Goal: Task Accomplishment & Management: Use online tool/utility

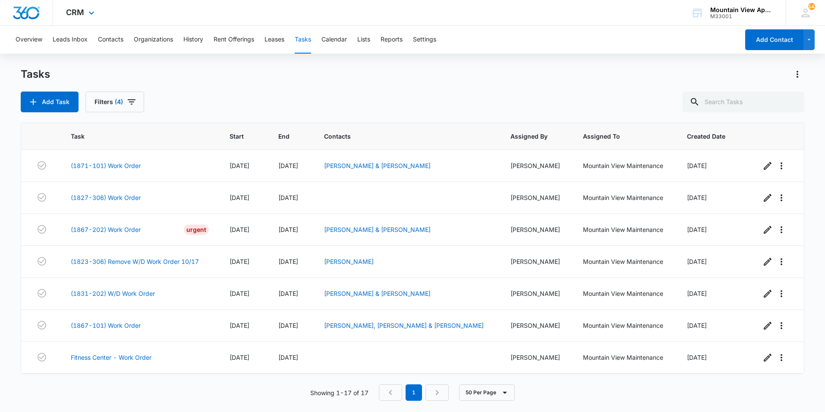
scroll to position [319, 0]
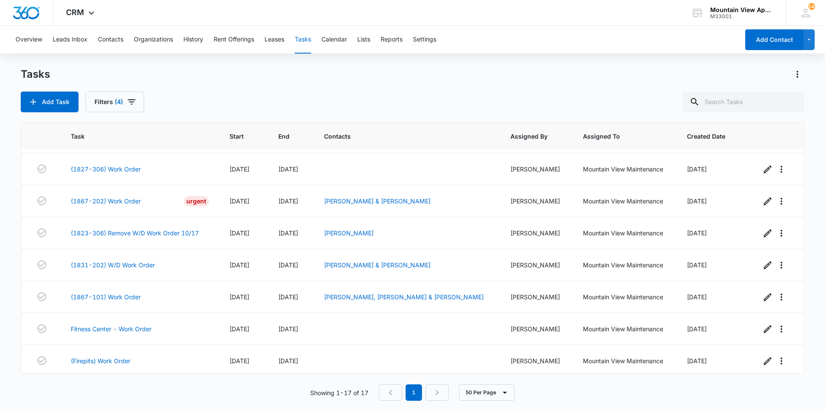
scroll to position [319, 0]
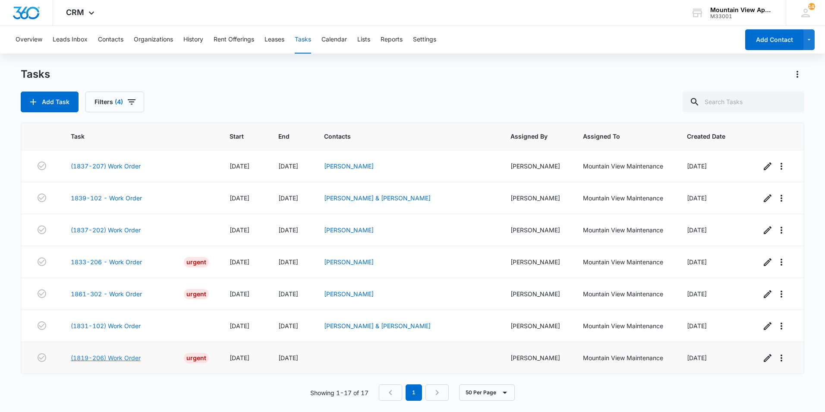
click at [122, 356] on link "(1819-206) Work Order" at bounding box center [106, 357] width 70 height 9
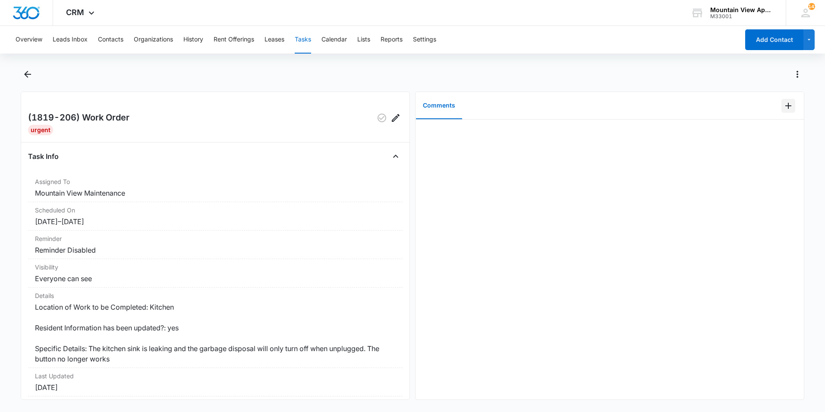
click at [785, 106] on icon "Add Comment" at bounding box center [788, 106] width 6 height 6
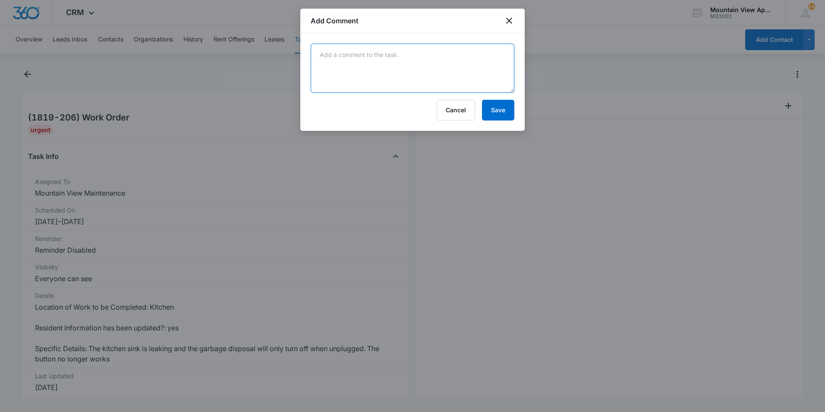
click at [463, 74] on textarea at bounding box center [413, 68] width 204 height 49
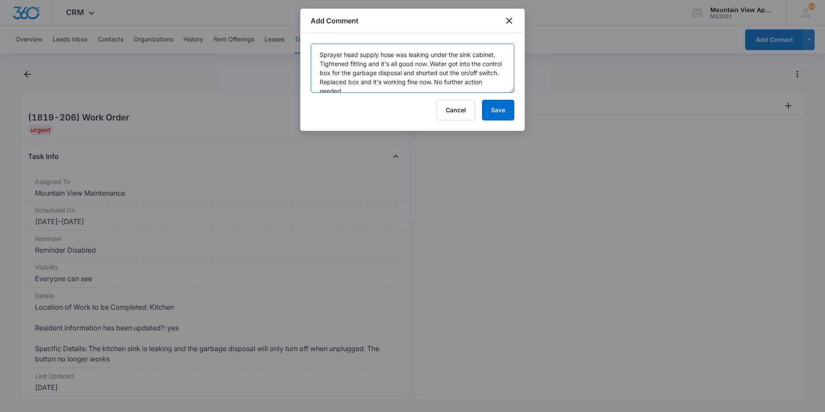
scroll to position [2, 0]
type textarea "Sprayer head supply hose was leaking under the sink cabinet. Tightened fitting …"
click at [505, 110] on button "Save" at bounding box center [498, 110] width 32 height 21
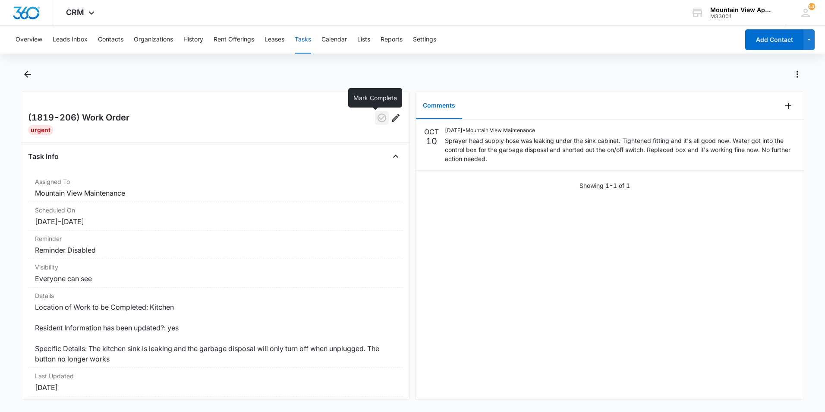
click at [377, 119] on icon "button" at bounding box center [382, 118] width 10 height 10
click at [27, 73] on icon "Back" at bounding box center [27, 74] width 10 height 10
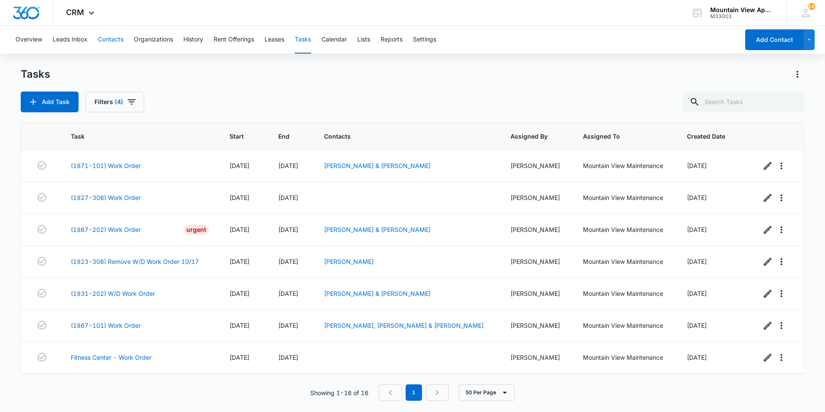
click at [113, 40] on button "Contacts" at bounding box center [110, 40] width 25 height 28
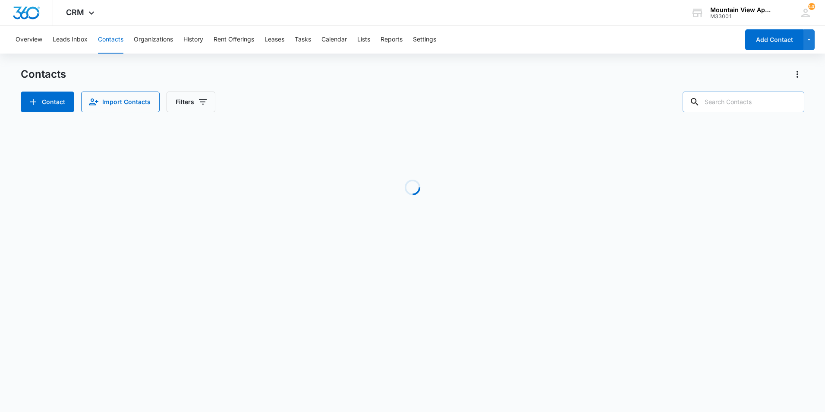
click at [732, 101] on input "text" at bounding box center [743, 101] width 122 height 21
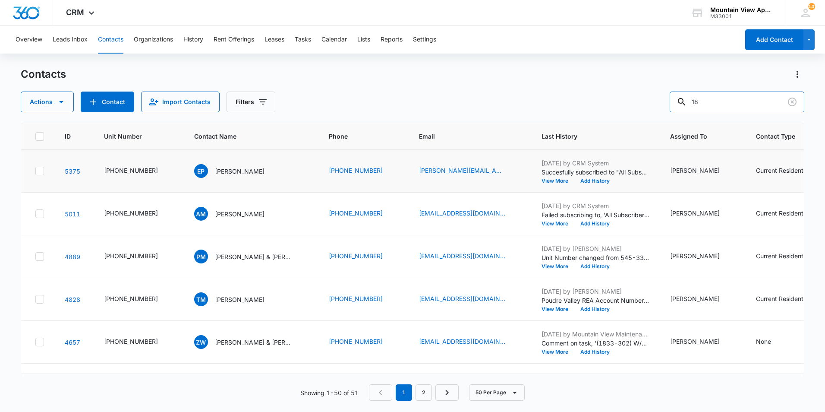
type input "1"
click at [301, 41] on button "Tasks" at bounding box center [303, 40] width 16 height 28
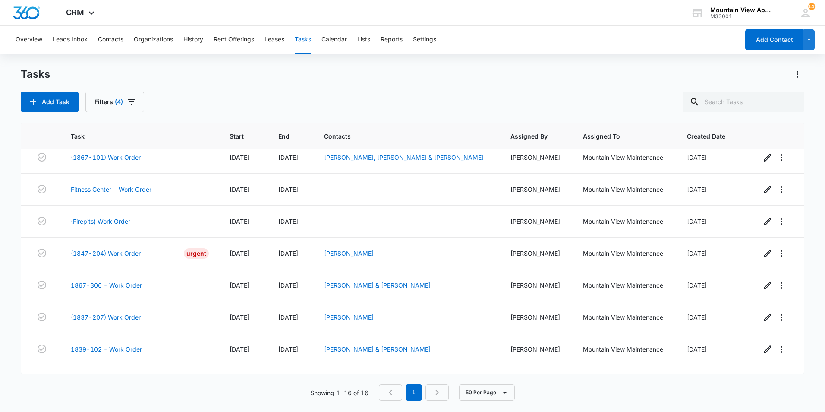
scroll to position [287, 0]
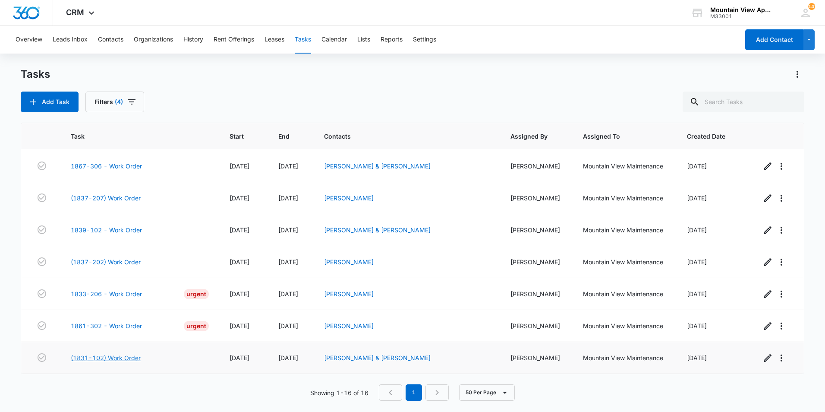
click at [120, 359] on link "(1831-102) Work Order" at bounding box center [106, 357] width 70 height 9
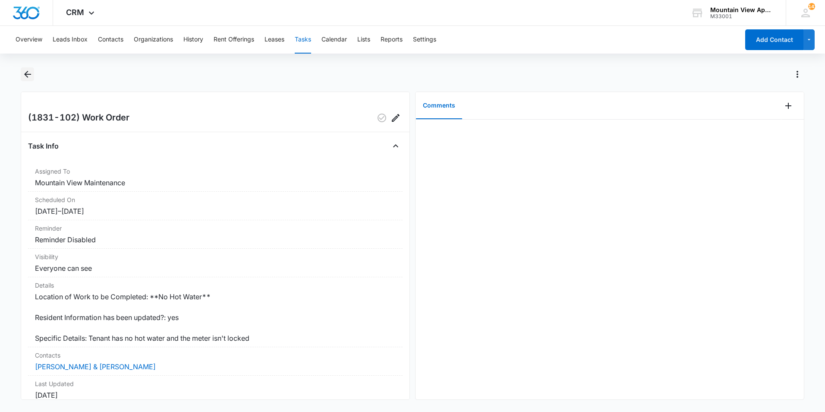
click at [27, 75] on icon "Back" at bounding box center [27, 74] width 10 height 10
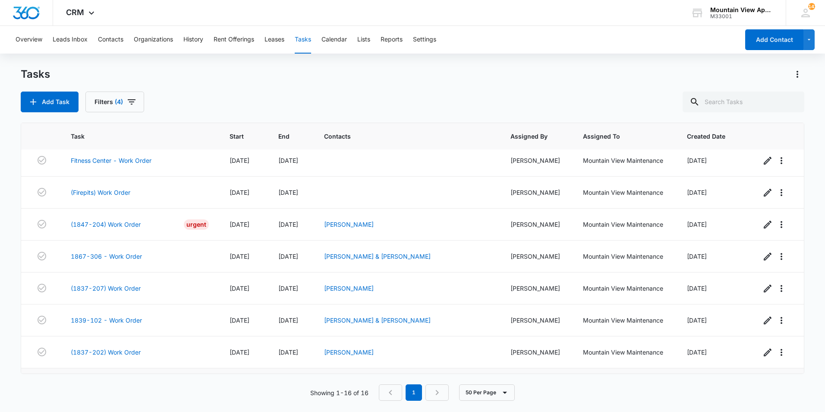
scroll to position [287, 0]
